Goal: Obtain resource: Download file/media

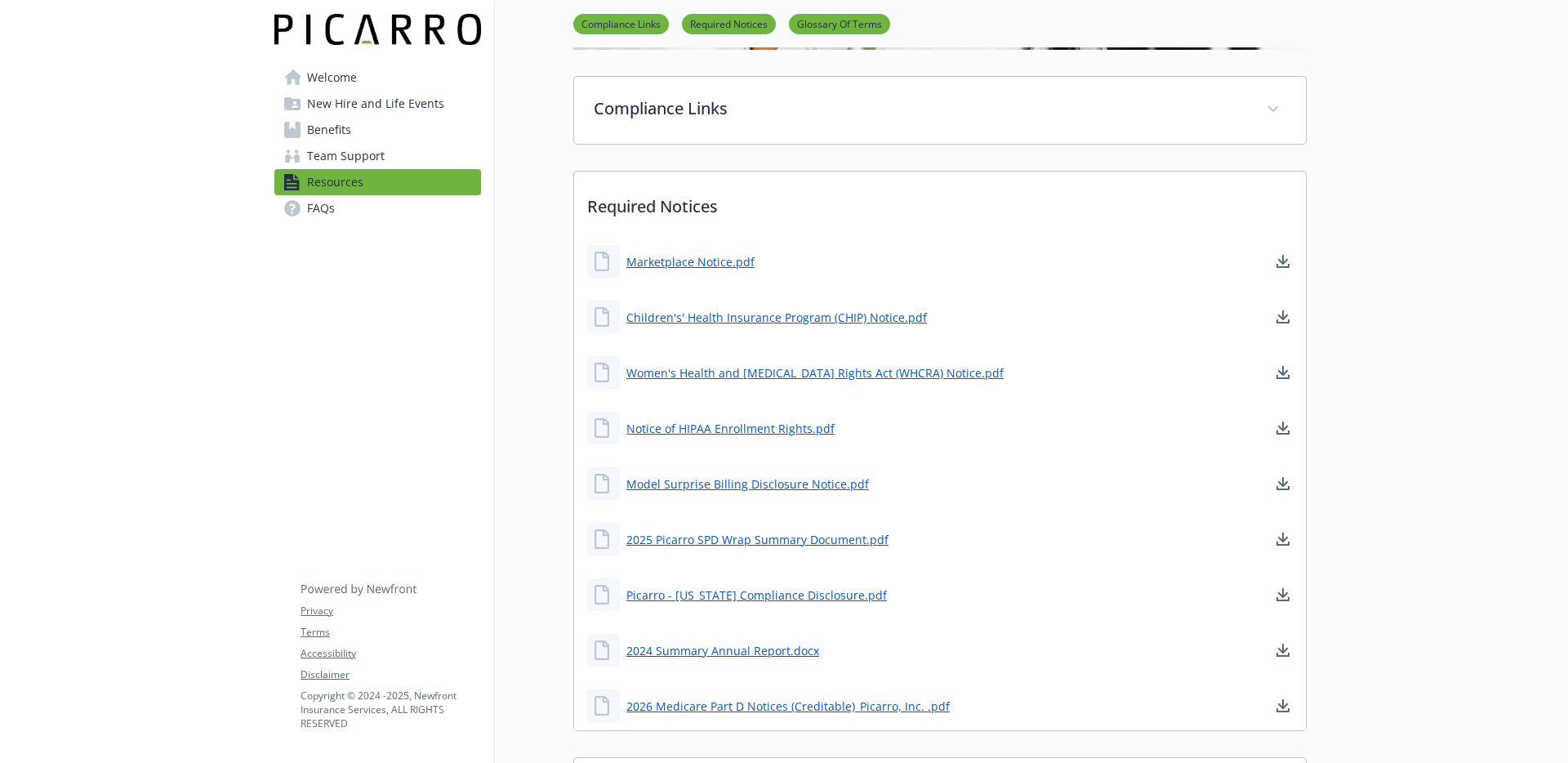
scroll to position [508, 0]
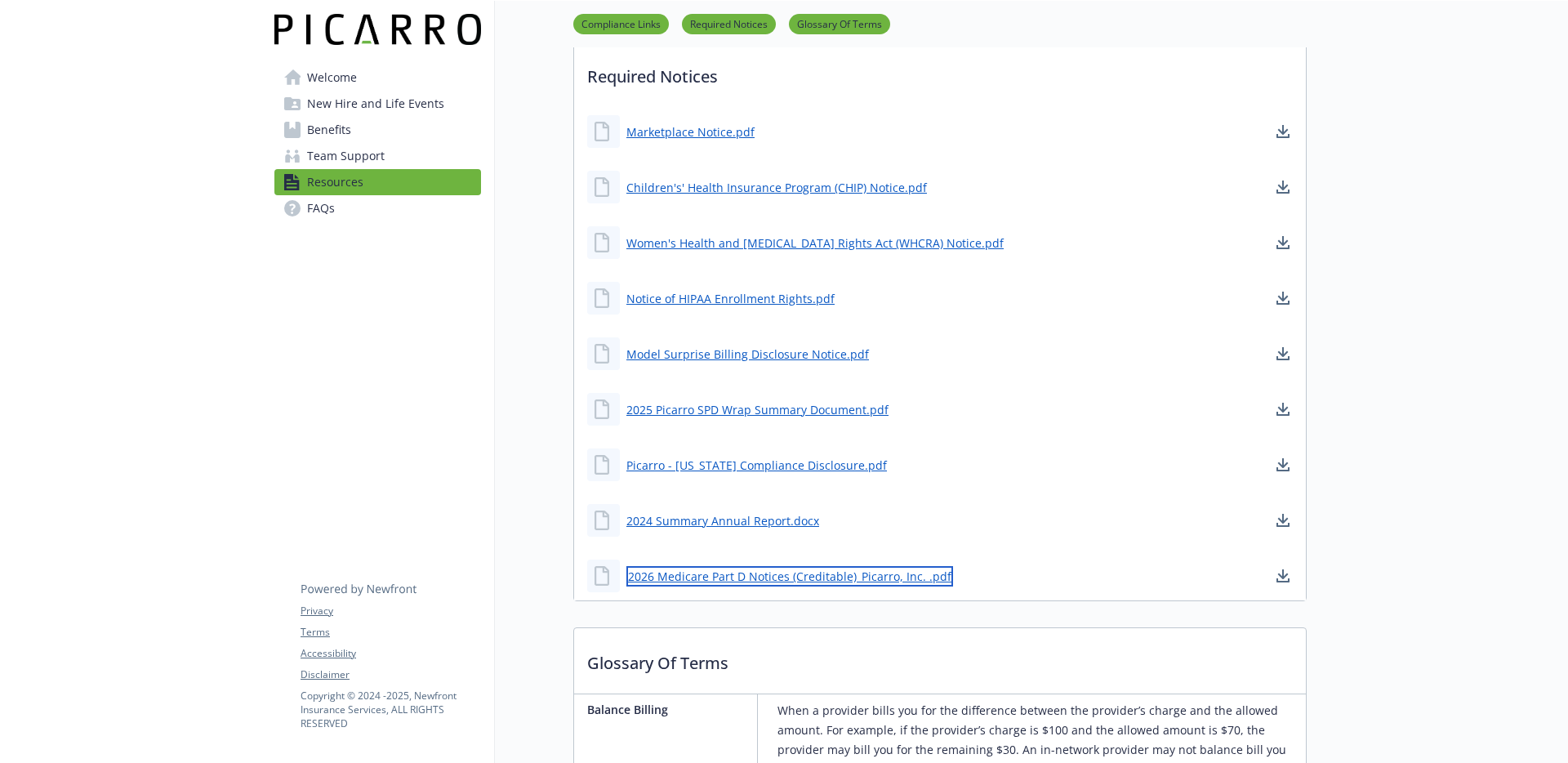
click at [760, 573] on link "2026 Medicare Part D Notices (Creditable)_Picarro, Inc. .pdf" at bounding box center [789, 576] width 327 height 20
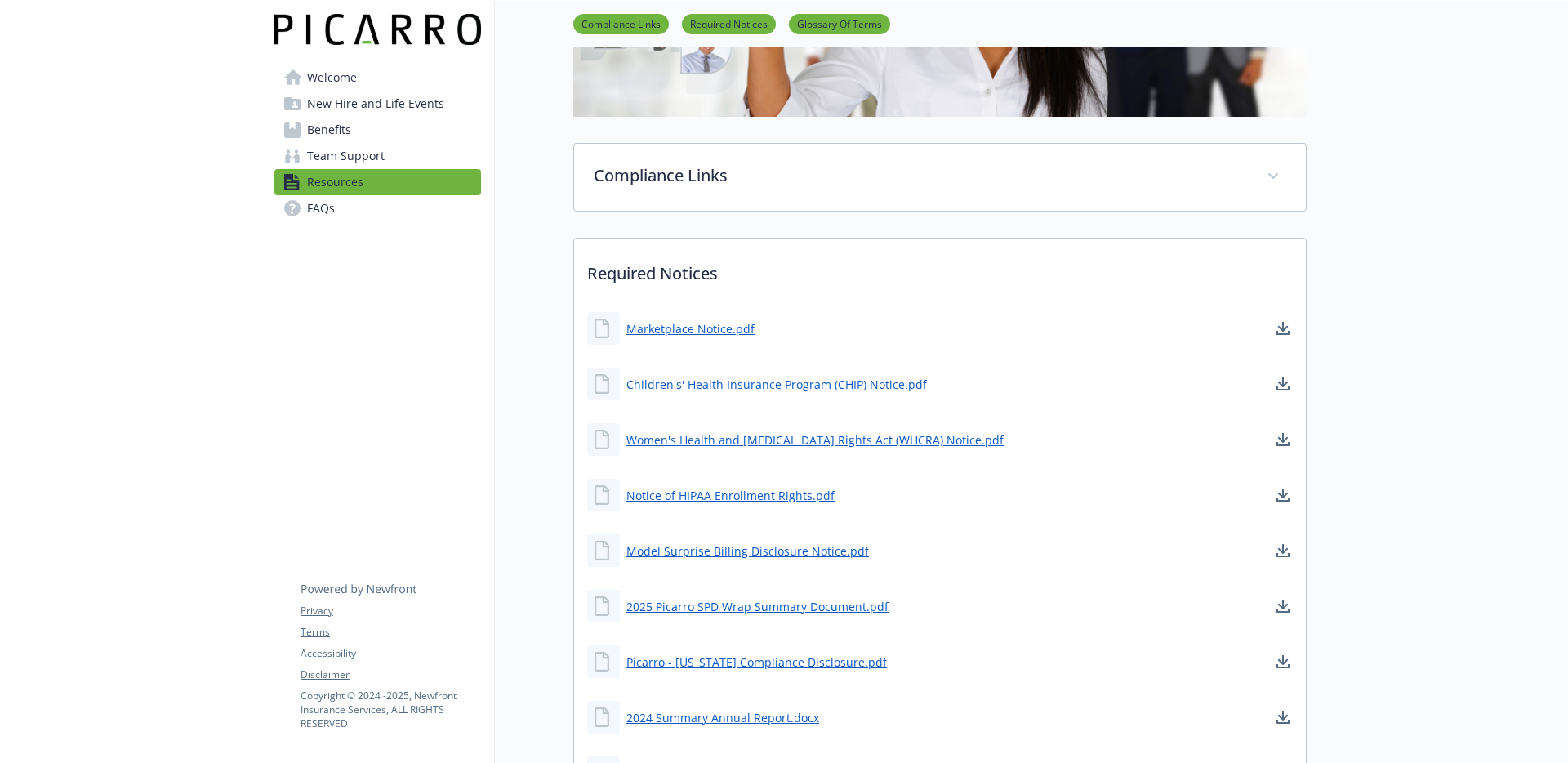
scroll to position [739, 0]
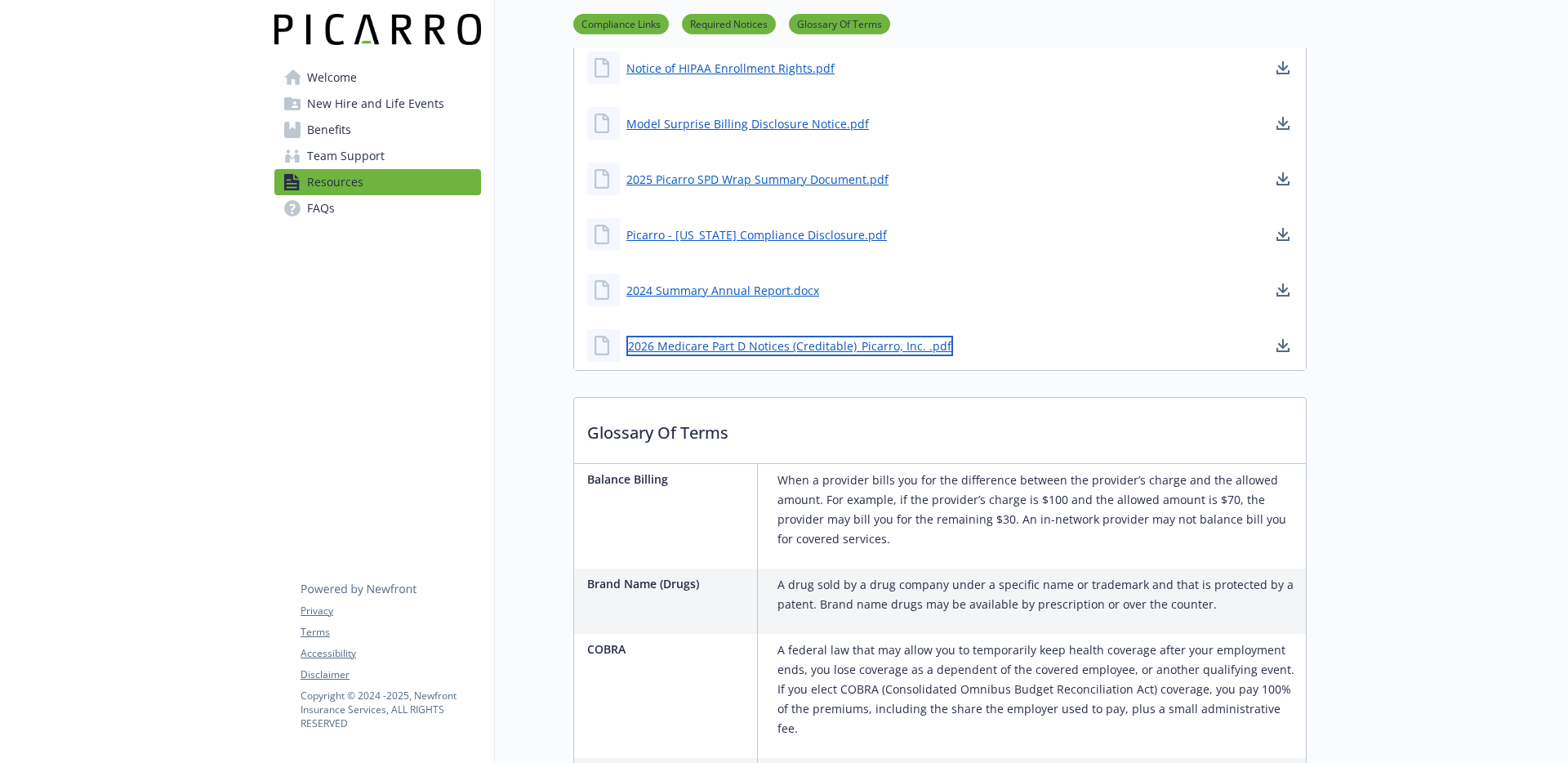
click at [652, 340] on link "2026 Medicare Part D Notices (Creditable)_Picarro, Inc. .pdf" at bounding box center [789, 345] width 327 height 20
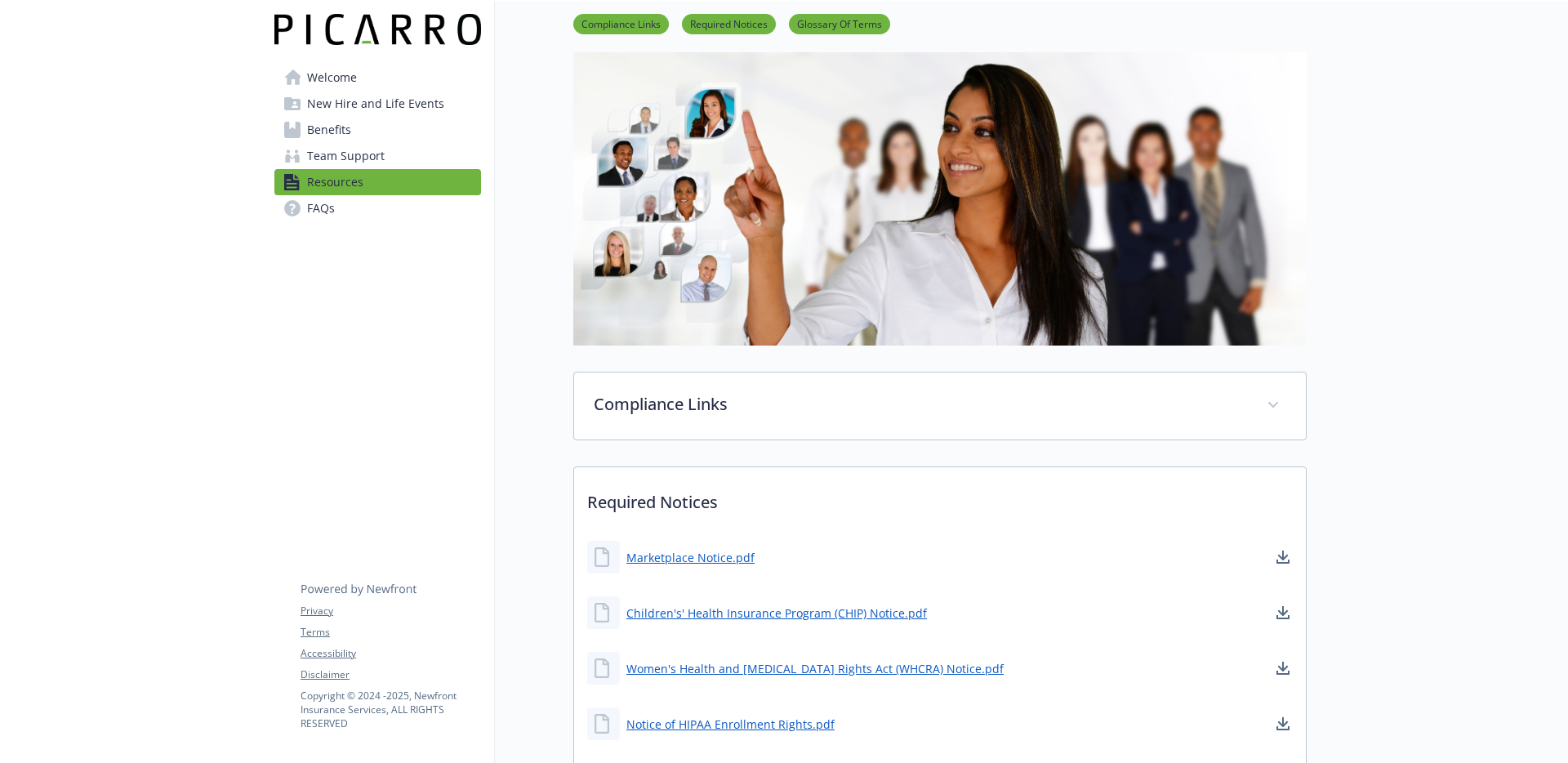
scroll to position [0, 0]
